Goal: Complete application form: Complete application form

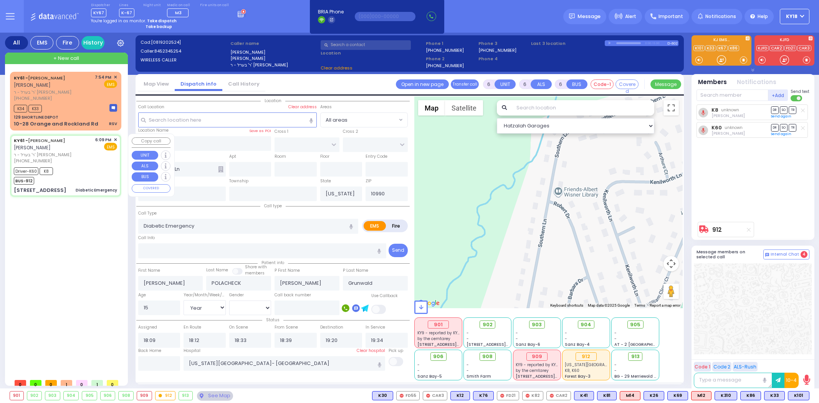
select select
select select "Year"
select select "[DEMOGRAPHIC_DATA]"
type input "[STREET_ADDRESS]"
type input "10950"
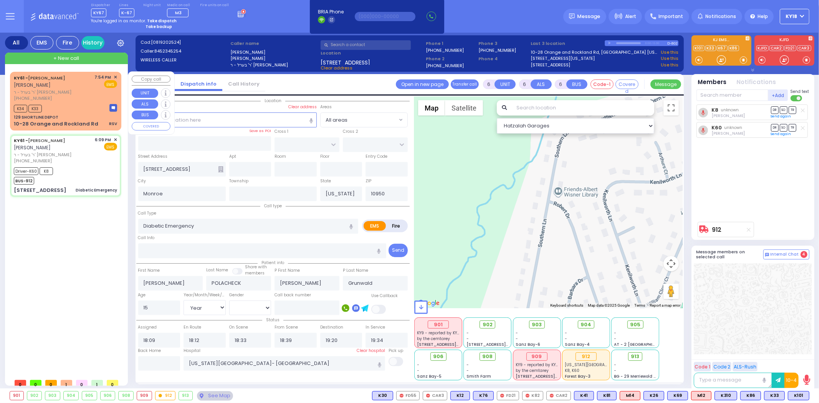
click at [86, 119] on div "129 SHORTLINE DEPOT" at bounding box center [65, 117] width 103 height 6
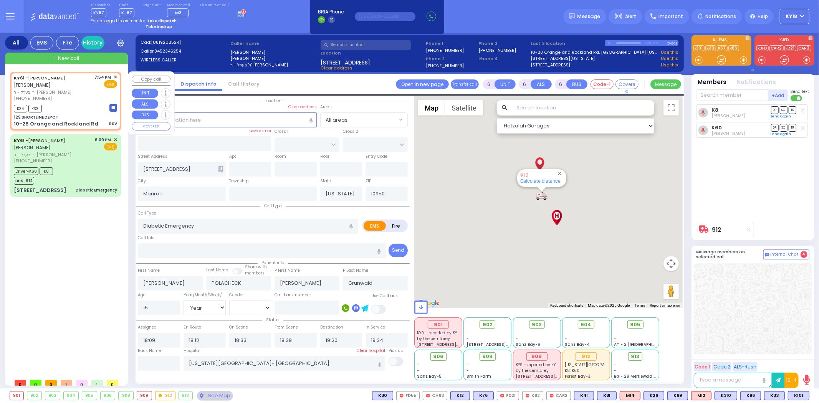
type input "2"
type input "1"
select select
type input "RSV"
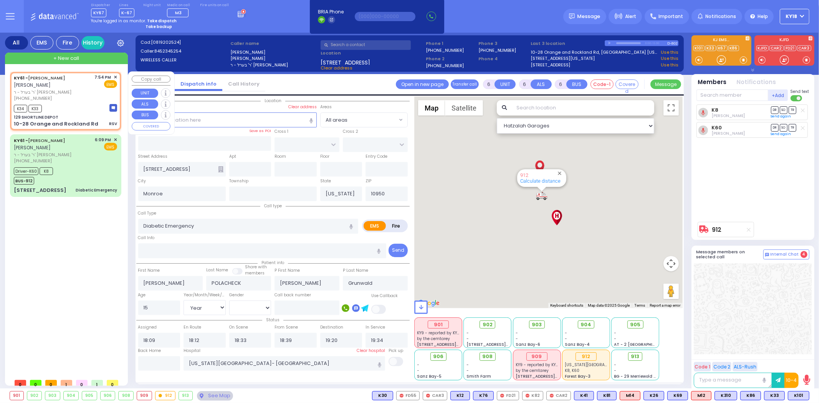
radio input "true"
type input "4"
select select "Year"
select select "[DEMOGRAPHIC_DATA]"
type input "19:54"
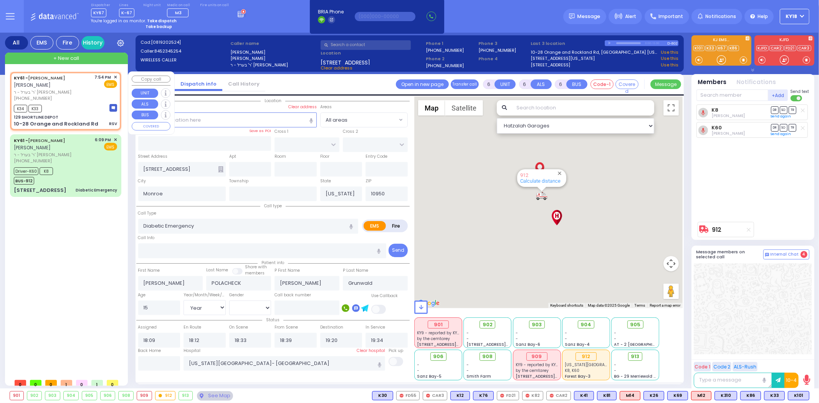
type input "19:54"
select select "Hatzalah Garages"
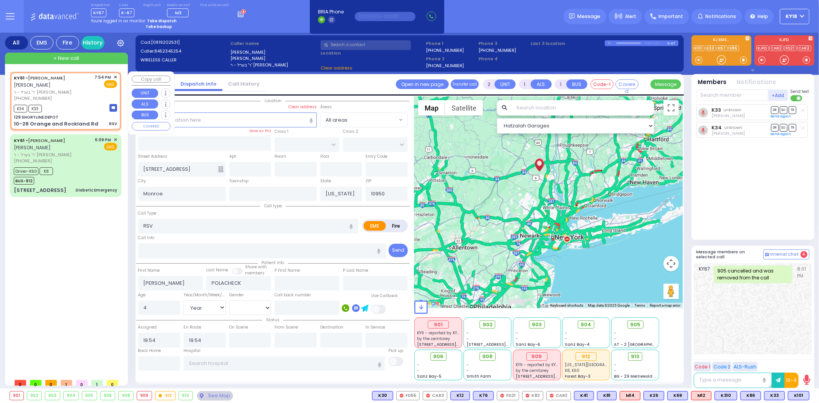
type input "129 SHORTLINE DEPOT"
type input "10-28 Orange and Rockland Rd"
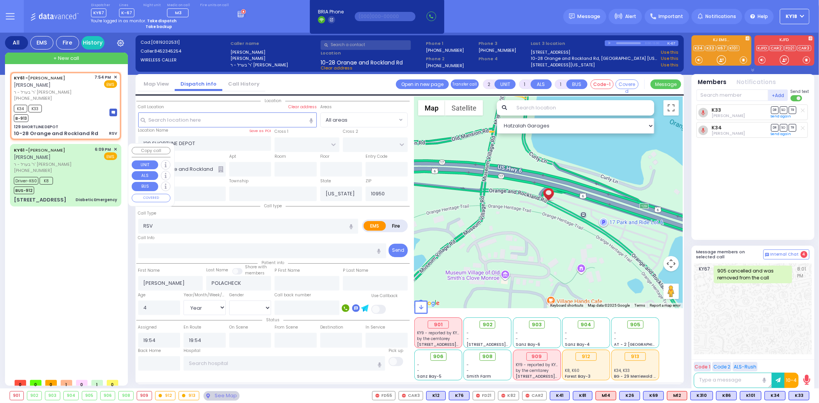
select select
radio input "true"
select select "Year"
select select "[DEMOGRAPHIC_DATA]"
select select "Hatzalah Garages"
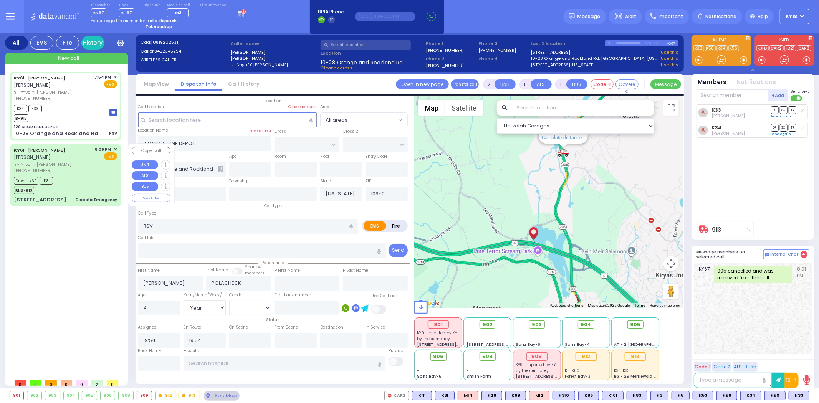
select select
radio input "true"
select select "Year"
select select "[DEMOGRAPHIC_DATA]"
type input "20:24"
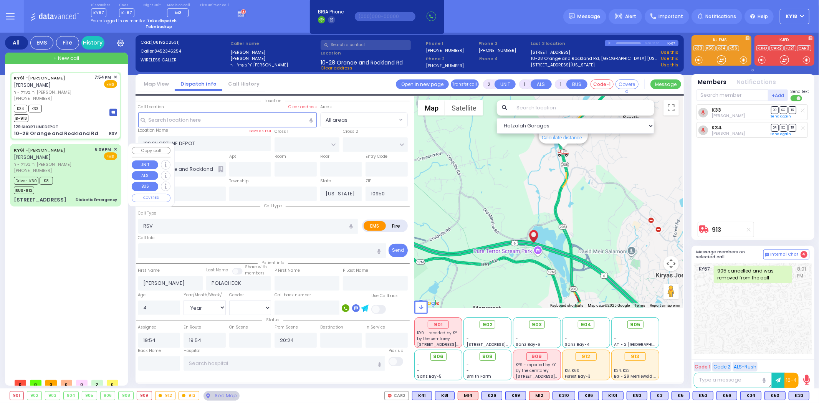
select select "Hatzalah Garages"
select select
radio input "true"
select select "Year"
select select "[DEMOGRAPHIC_DATA]"
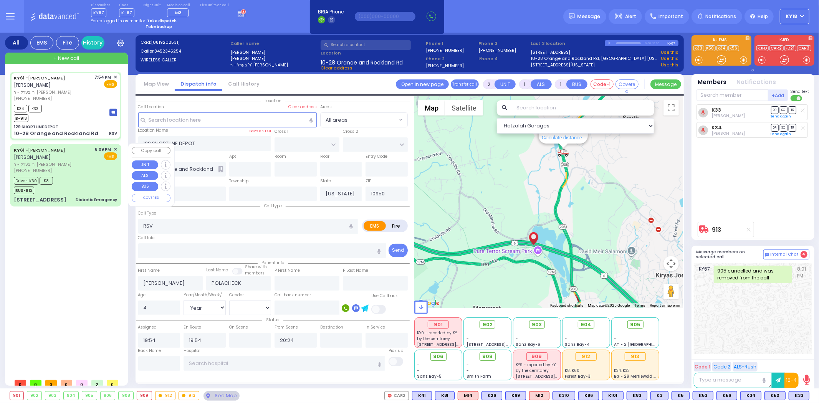
type input "[US_STATE][GEOGRAPHIC_DATA]- [GEOGRAPHIC_DATA]"
select select "Hatzalah Garages"
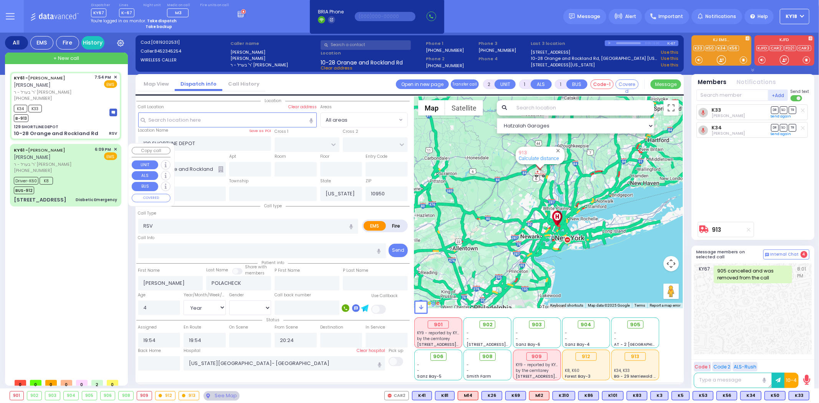
select select
radio input "true"
select select "Year"
select select "[DEMOGRAPHIC_DATA]"
type input "20:05"
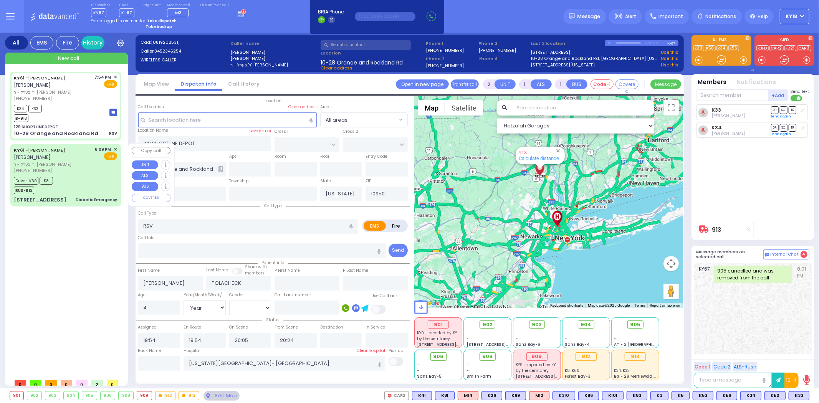
select select "Hatzalah Garages"
select select
radio input "true"
select select "Year"
select select "[DEMOGRAPHIC_DATA]"
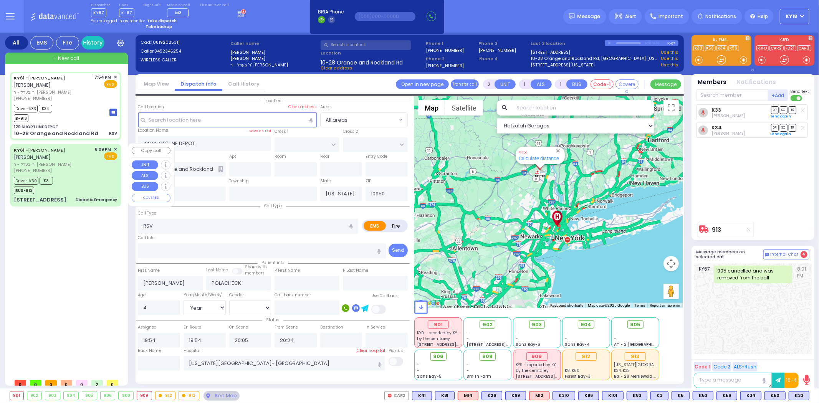
select select "Hatzalah Garages"
select select
radio input "true"
select select "Year"
select select "[DEMOGRAPHIC_DATA]"
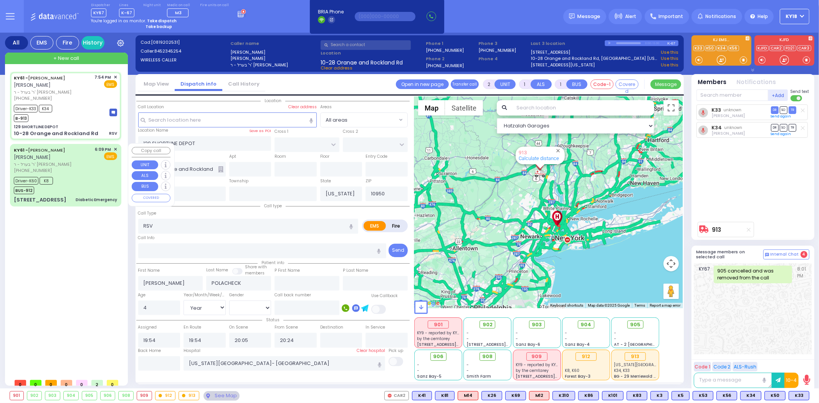
select select "Hatzalah Garages"
select select
select select "Year"
select select "[DEMOGRAPHIC_DATA]"
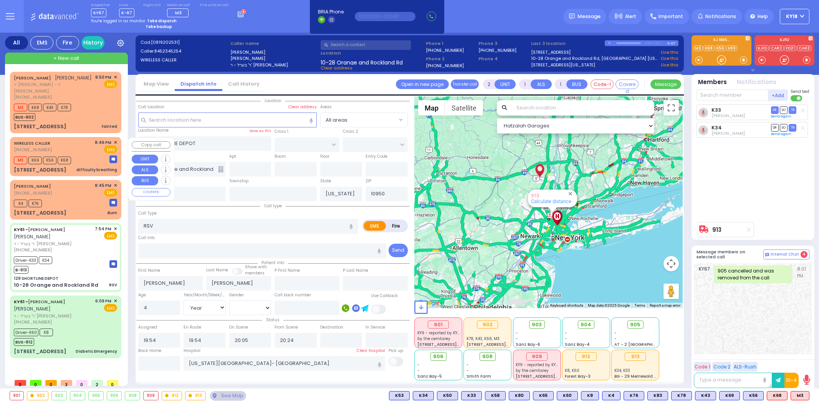
select select
select select "Year"
select select "[DEMOGRAPHIC_DATA]"
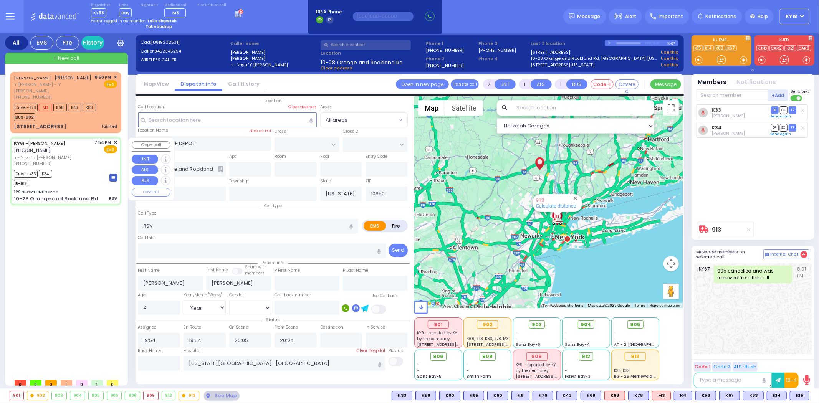
type input "6"
select select
radio input "true"
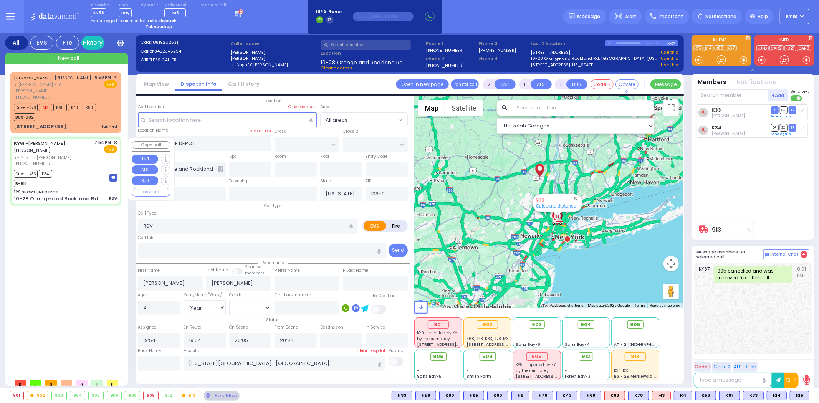
type input "Unknown"
select select "Year"
select select
select select "Hatzalah Garages"
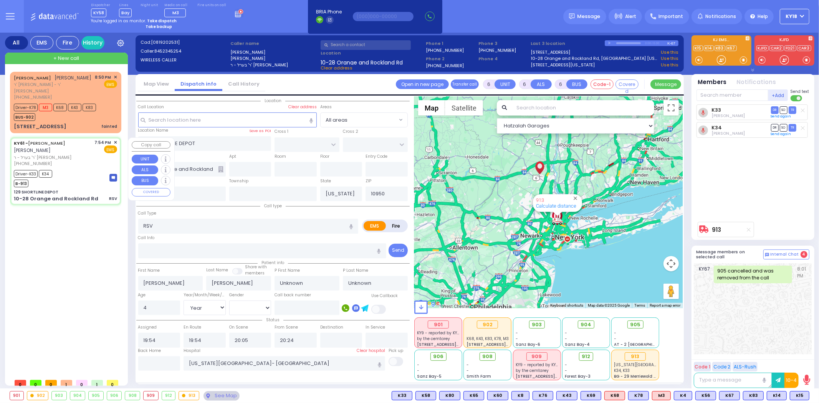
select select
radio input "true"
select select "Year"
select select "Hatzalah Garages"
select select
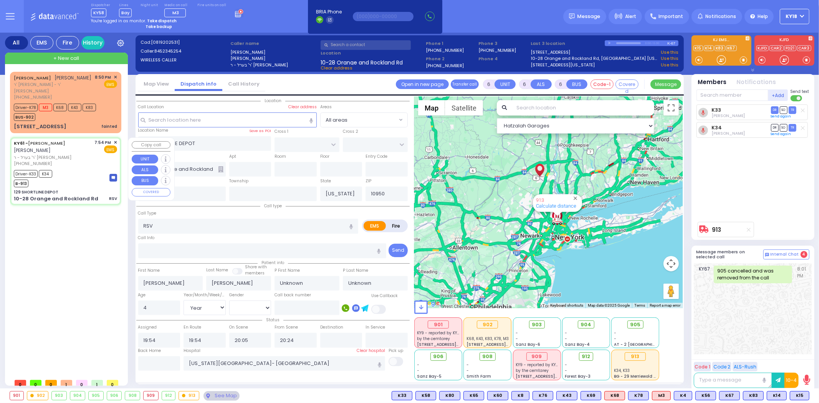
radio input "true"
type input "Tzvi"
type input "Klein"
select select "Month"
select select "[DEMOGRAPHIC_DATA]"
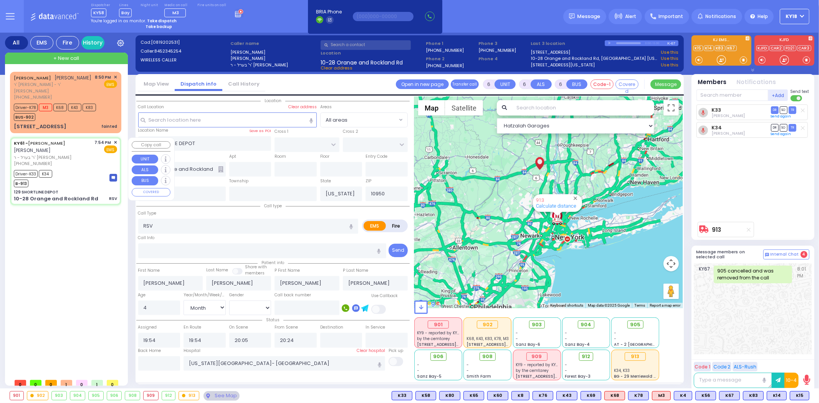
select select "Hatzalah Garages"
select select
radio input "true"
select select "Month"
select select "[DEMOGRAPHIC_DATA]"
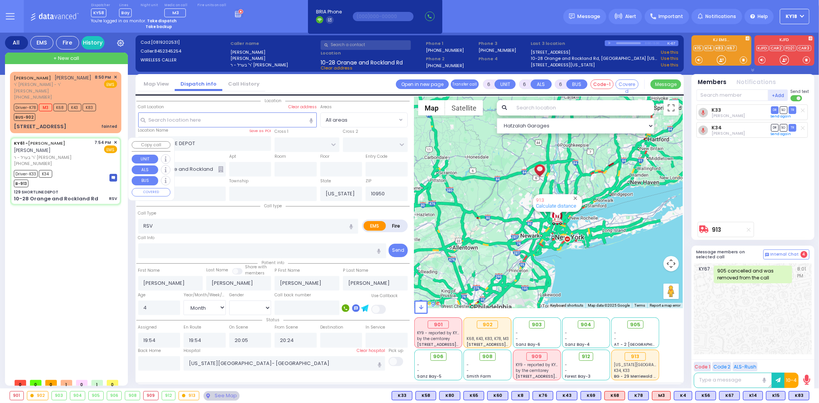
type input "21:00"
select select "Hatzalah Garages"
